Goal: Task Accomplishment & Management: Manage account settings

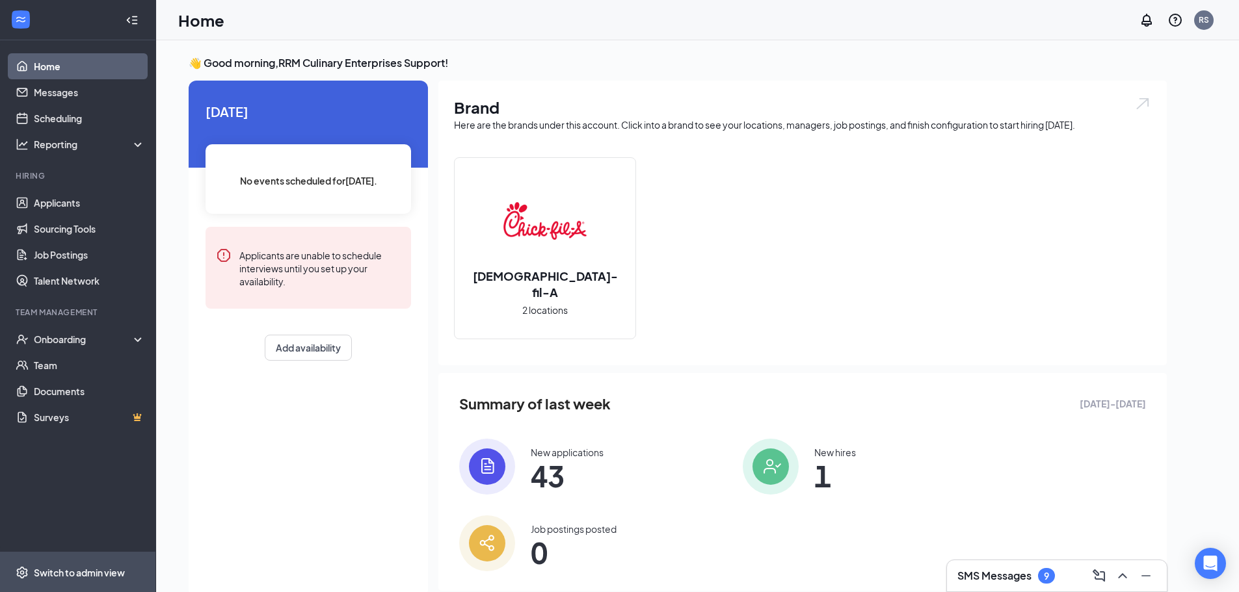
click at [73, 566] on span "Switch to admin view" at bounding box center [89, 573] width 111 height 40
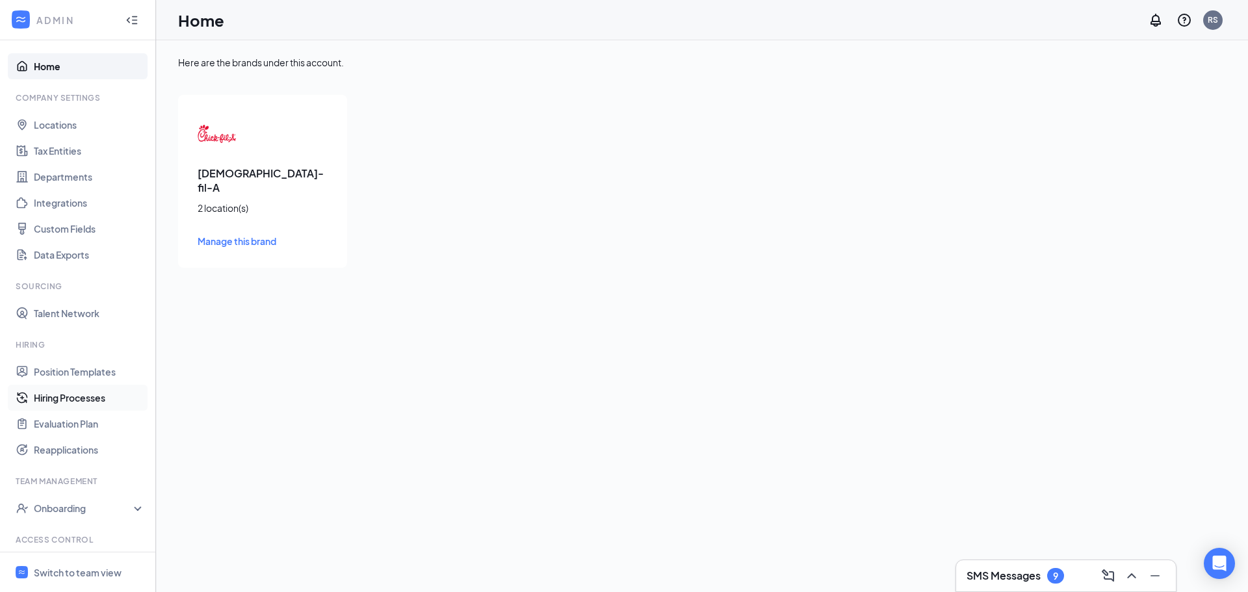
click at [67, 391] on link "Hiring Processes" at bounding box center [89, 398] width 111 height 26
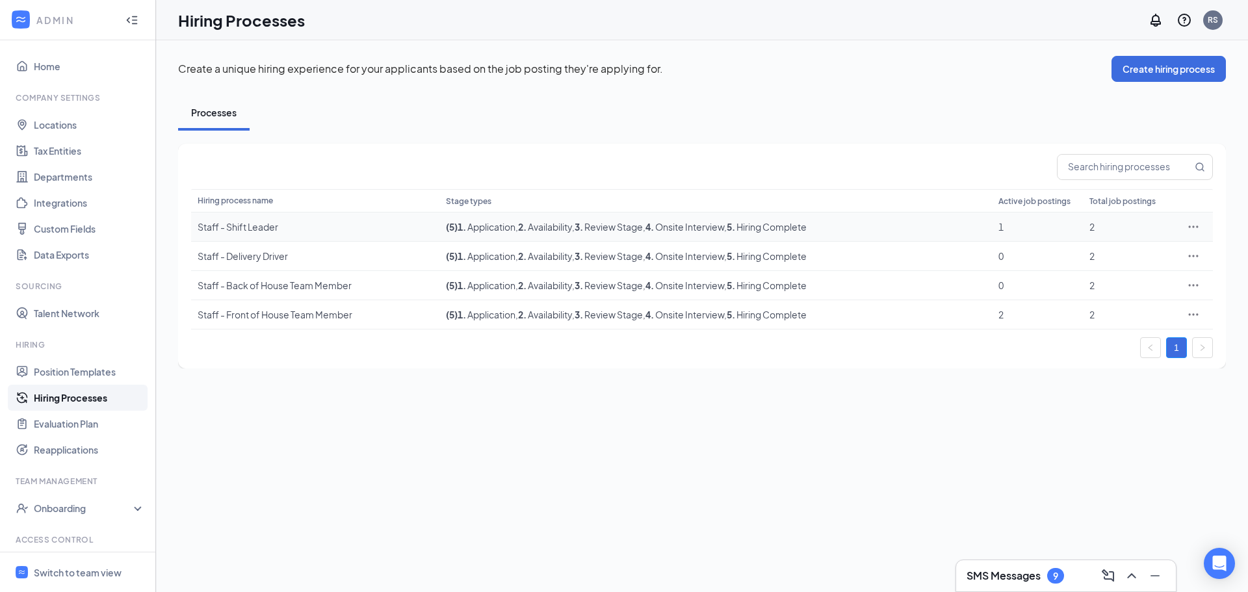
click at [1194, 223] on icon "Ellipses" at bounding box center [1193, 226] width 13 height 13
click at [897, 406] on div "Create a unique hiring experience for your applicants based on the job posting …" at bounding box center [702, 316] width 1092 height 552
click at [1195, 317] on icon "Ellipses" at bounding box center [1193, 314] width 13 height 13
click at [1121, 341] on span "Edit" at bounding box center [1134, 341] width 112 height 14
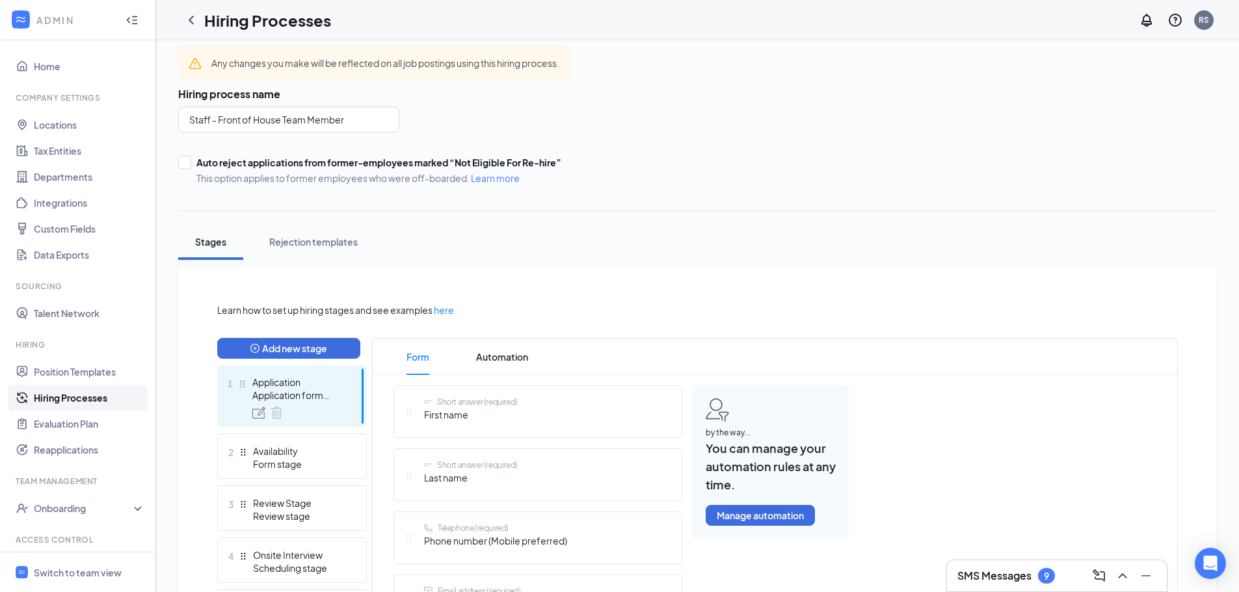
scroll to position [260, 0]
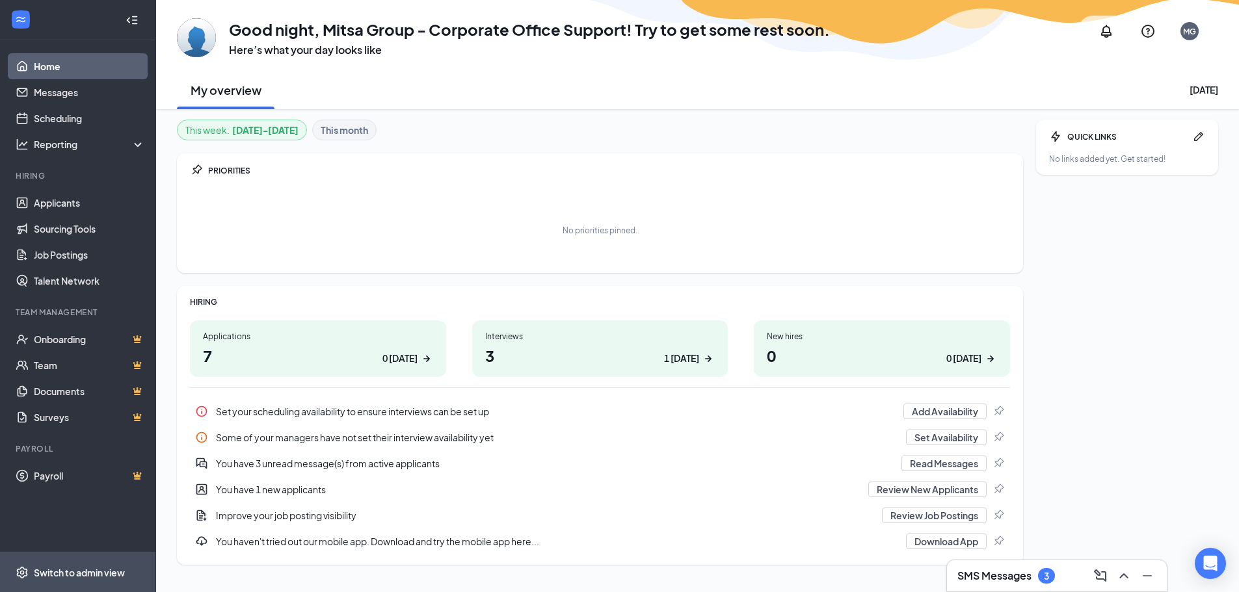
click at [103, 568] on div "Switch to admin view" at bounding box center [79, 572] width 91 height 13
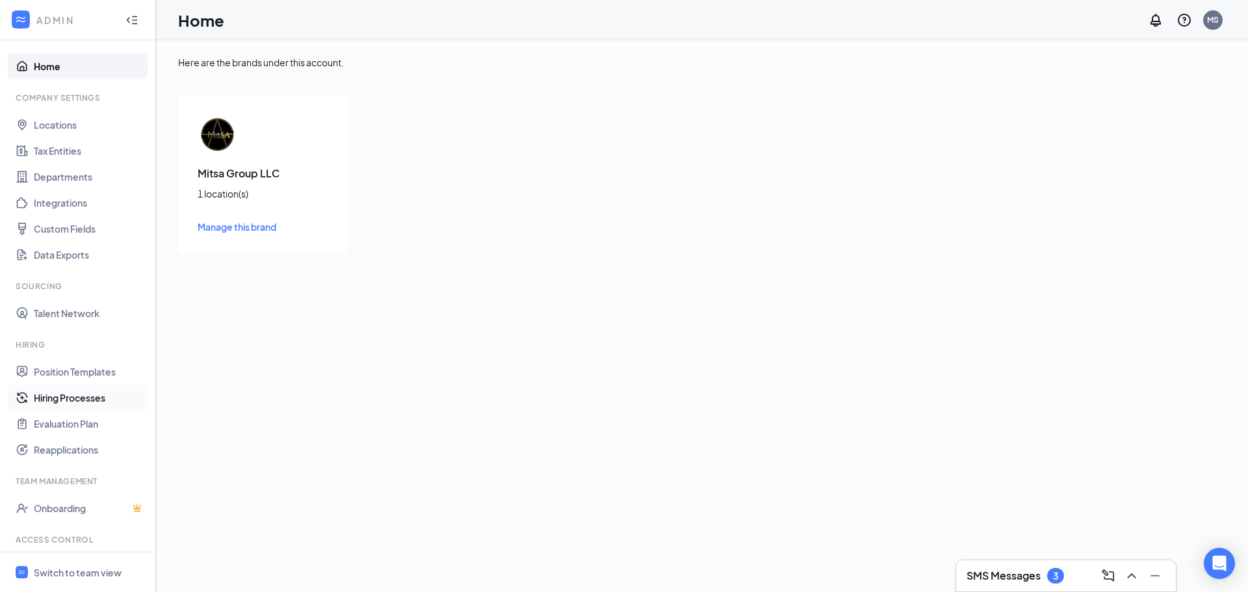
click at [53, 404] on link "Hiring Processes" at bounding box center [89, 398] width 111 height 26
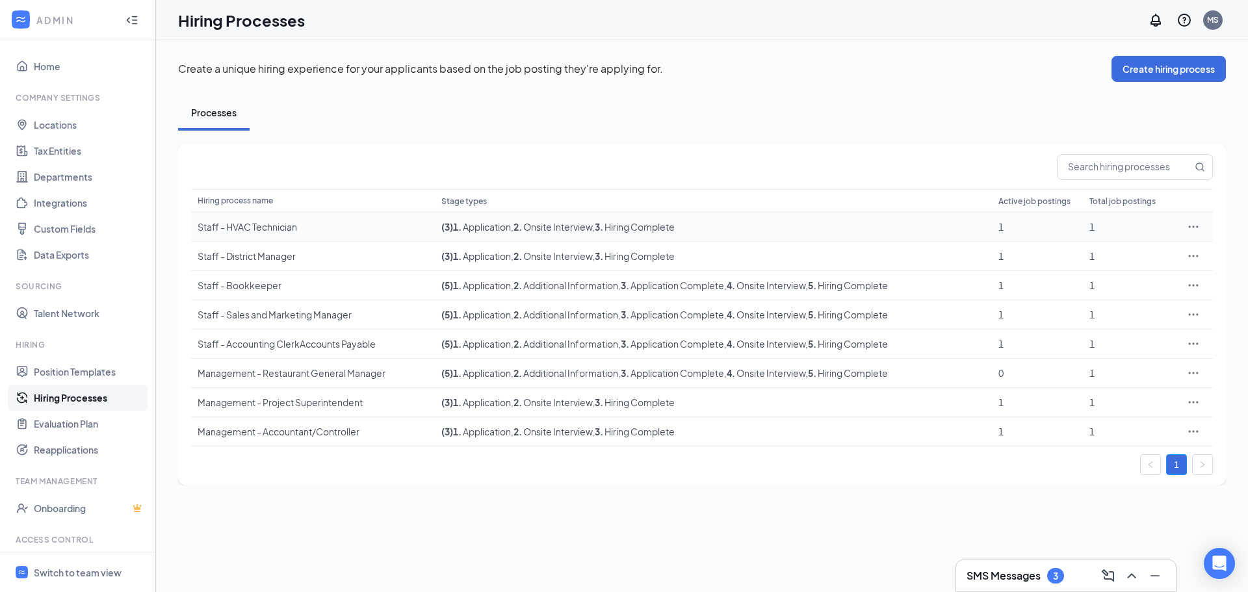
click at [1196, 227] on icon "Ellipses" at bounding box center [1193, 226] width 13 height 13
click at [1194, 230] on icon "Ellipses" at bounding box center [1193, 226] width 13 height 13
click at [1197, 226] on icon "Ellipses" at bounding box center [1194, 227] width 10 height 2
click at [1094, 252] on span "Edit" at bounding box center [1086, 254] width 17 height 12
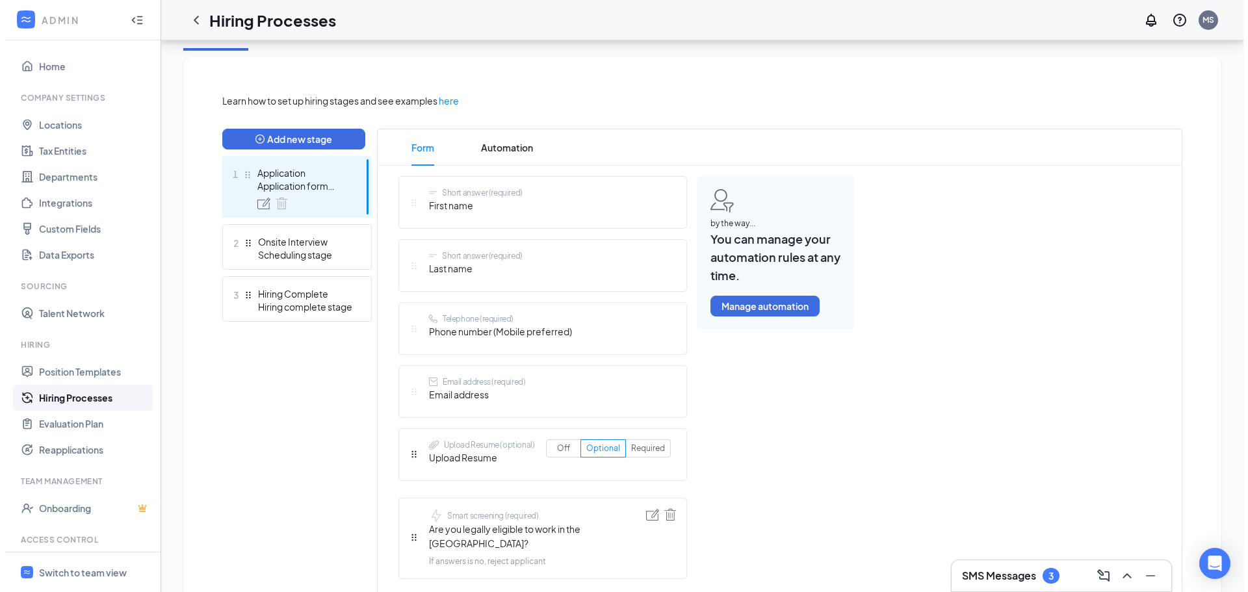
scroll to position [260, 0]
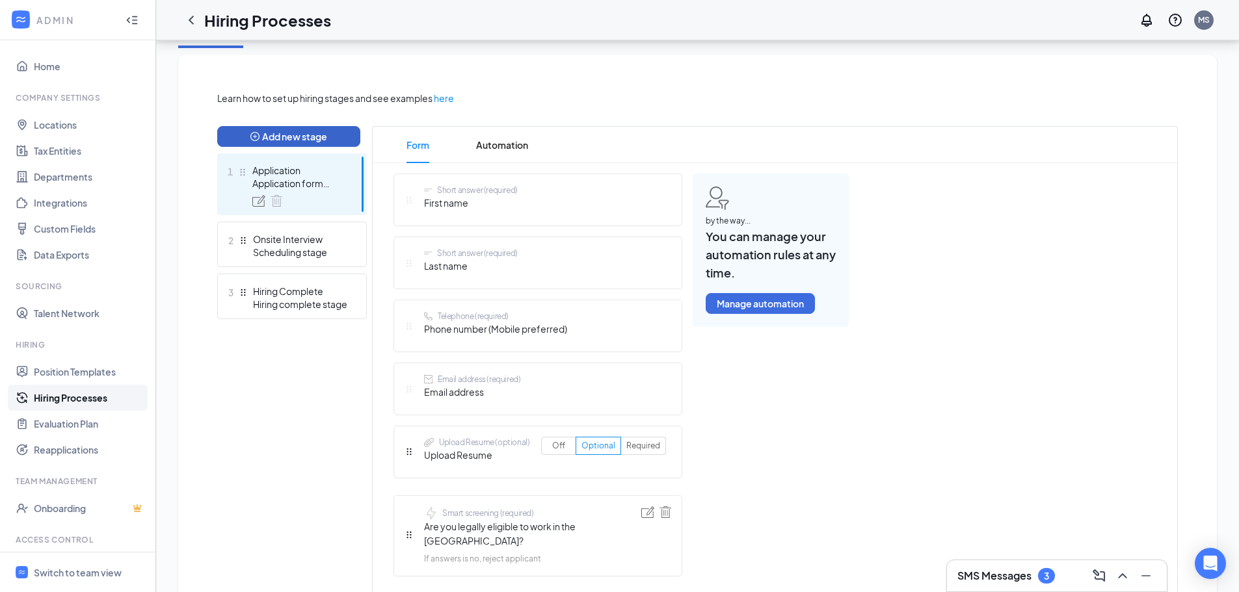
click at [316, 142] on button "Add new stage" at bounding box center [288, 136] width 143 height 21
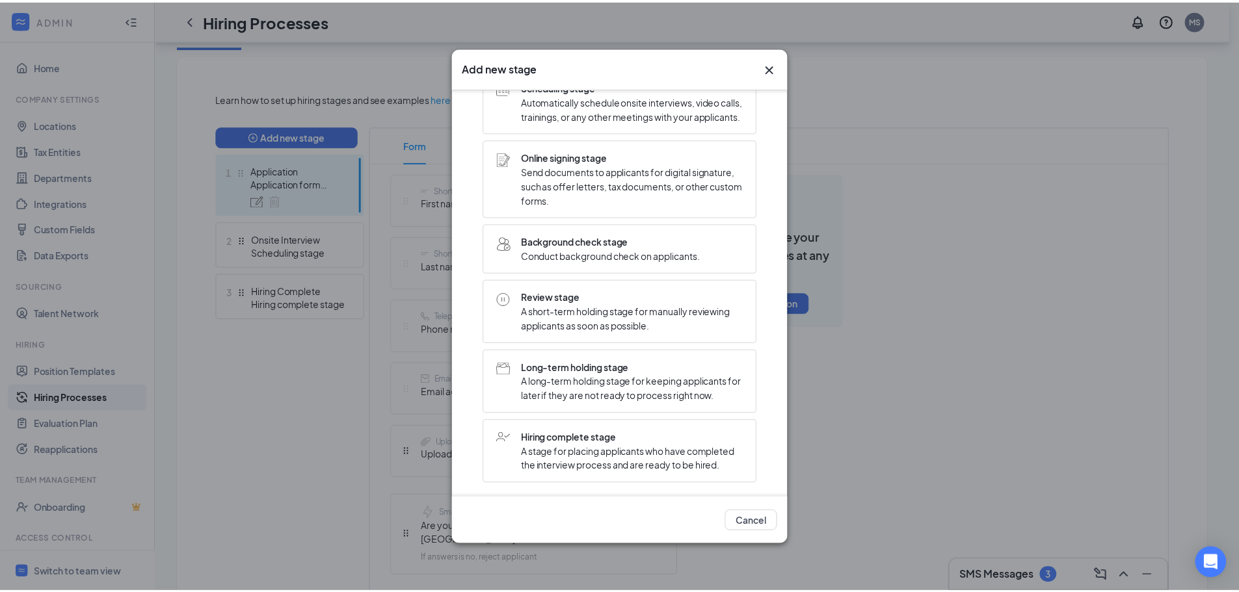
scroll to position [242, 0]
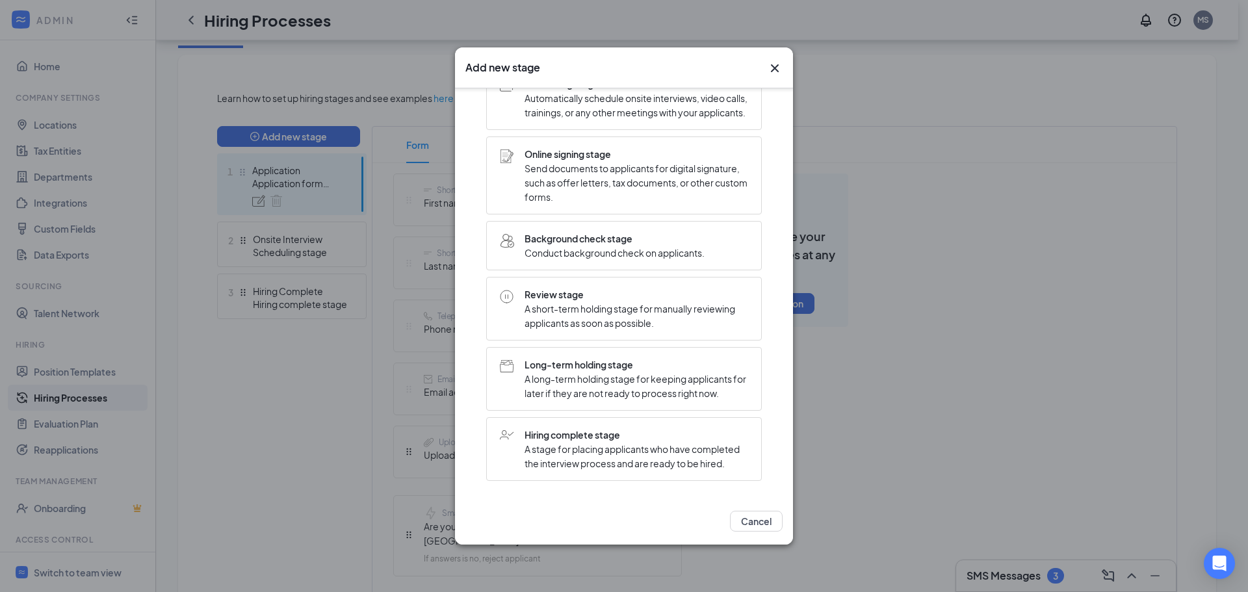
click at [778, 68] on icon "Cross" at bounding box center [775, 68] width 16 height 16
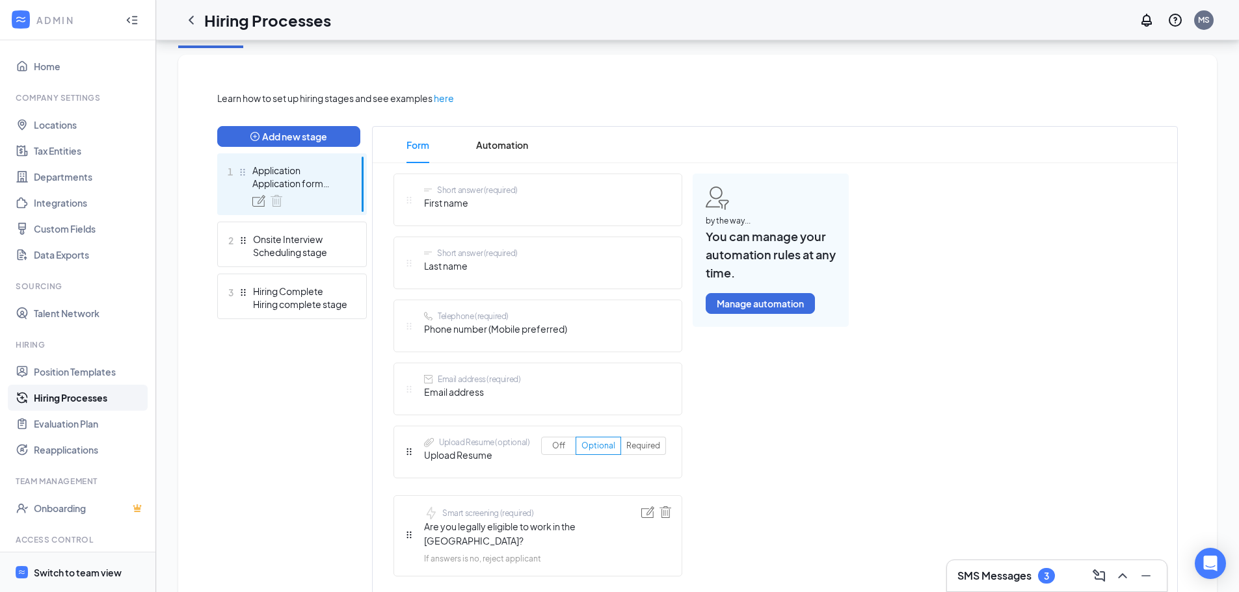
click at [88, 569] on div "Switch to team view" at bounding box center [78, 572] width 88 height 13
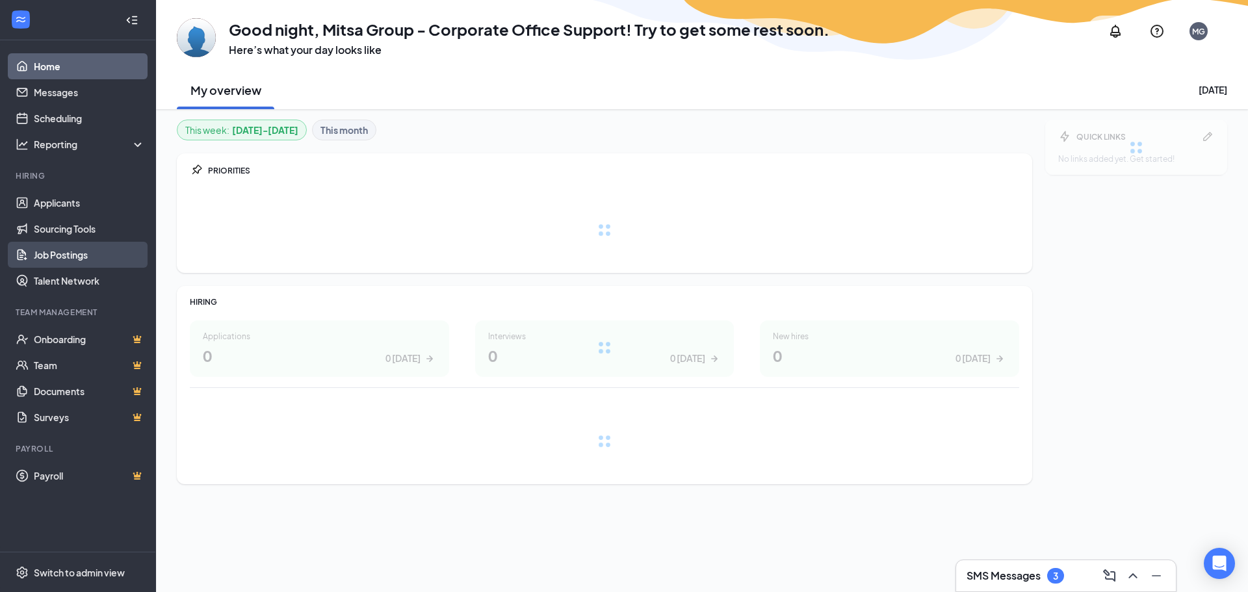
click at [81, 257] on link "Job Postings" at bounding box center [89, 255] width 111 height 26
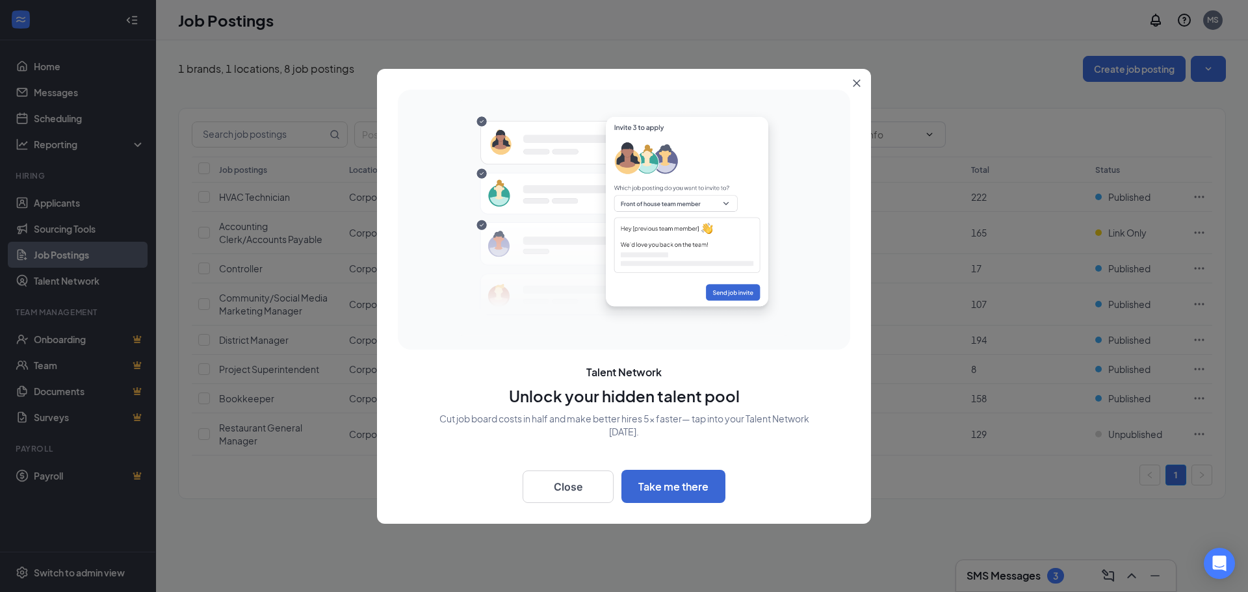
click at [851, 79] on button "Close" at bounding box center [859, 80] width 23 height 23
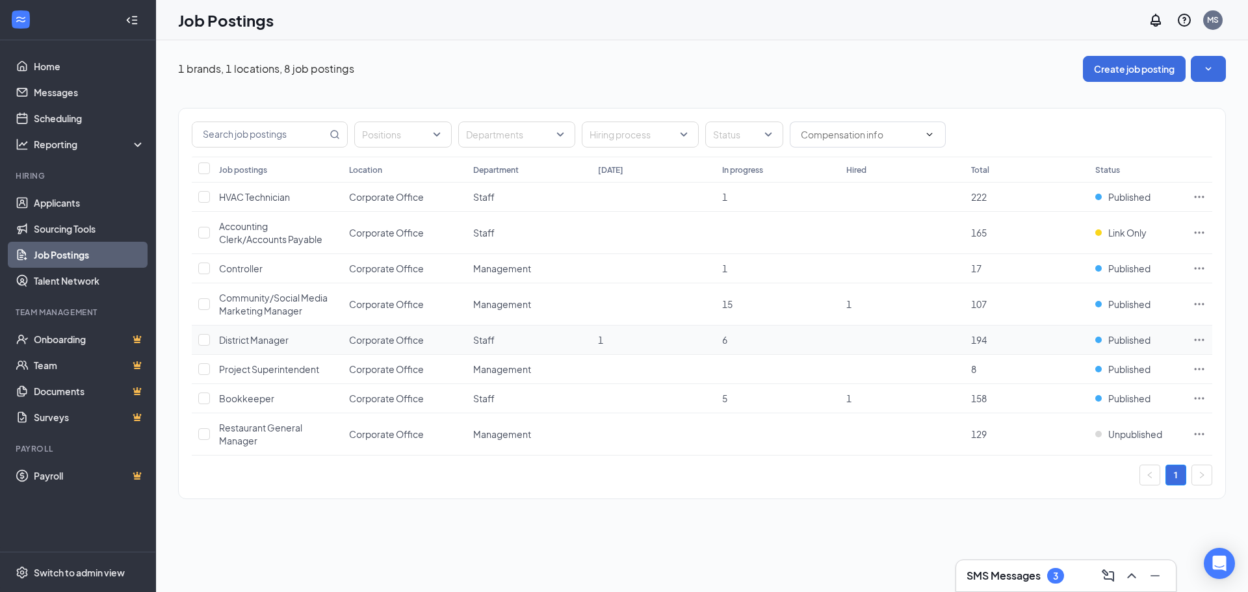
click at [1204, 340] on icon "Ellipses" at bounding box center [1200, 340] width 10 height 2
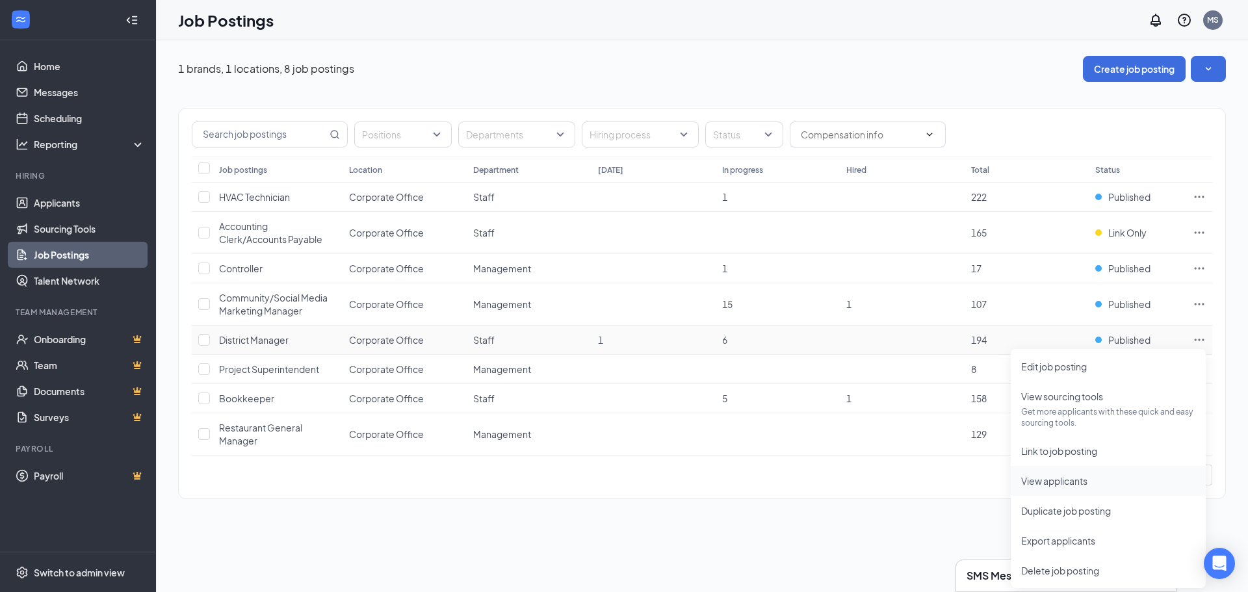
click at [1105, 486] on span "View applicants" at bounding box center [1108, 481] width 174 height 14
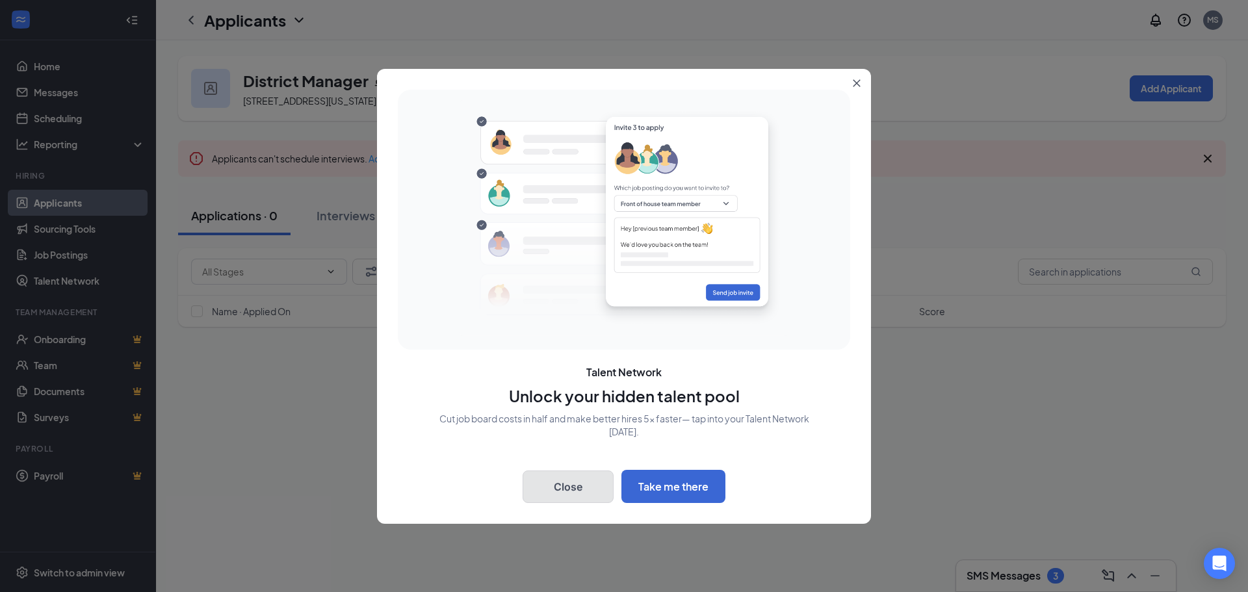
click at [547, 485] on button "Close" at bounding box center [568, 487] width 91 height 33
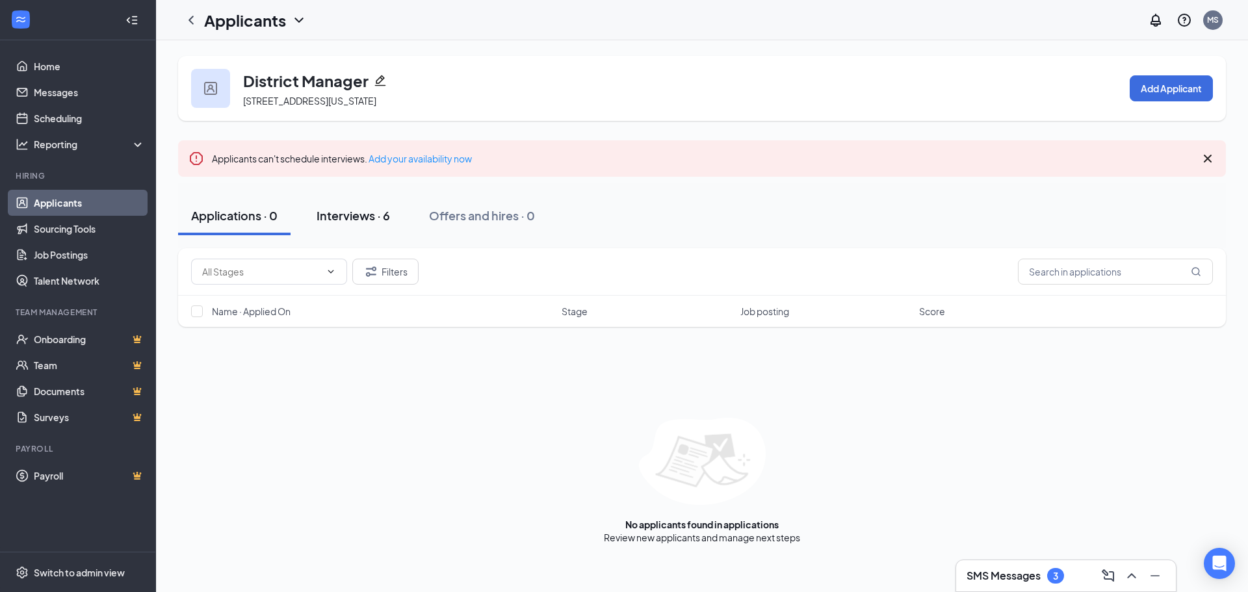
click at [363, 224] on button "Interviews · 6" at bounding box center [353, 215] width 99 height 39
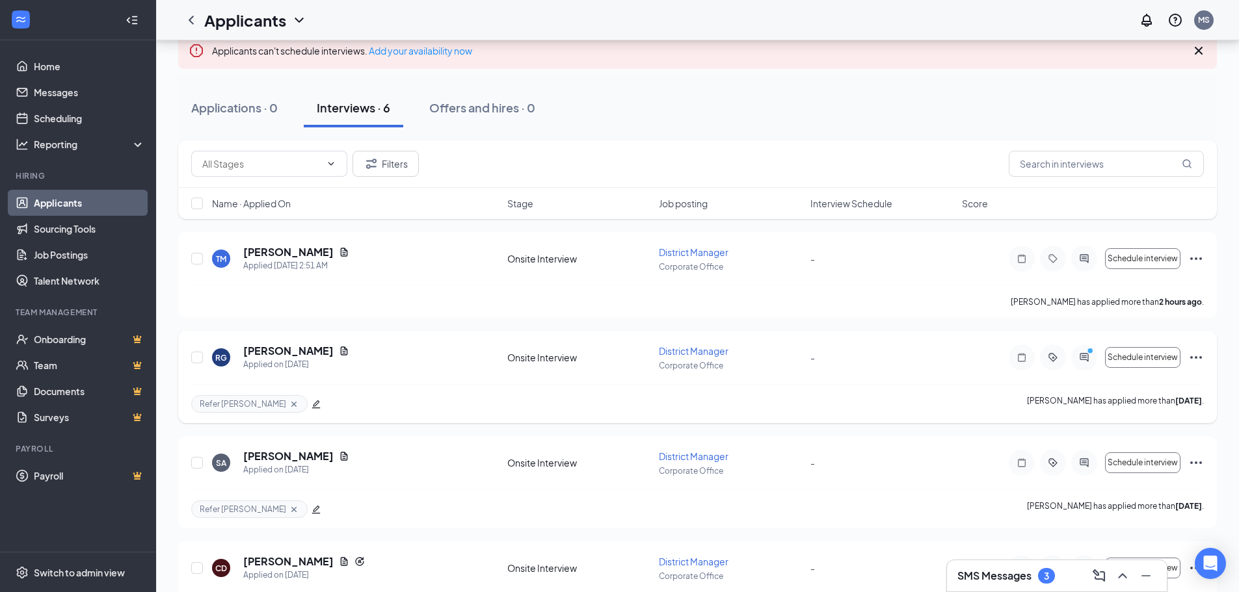
scroll to position [130, 0]
